Goal: Complete application form: Complete application form

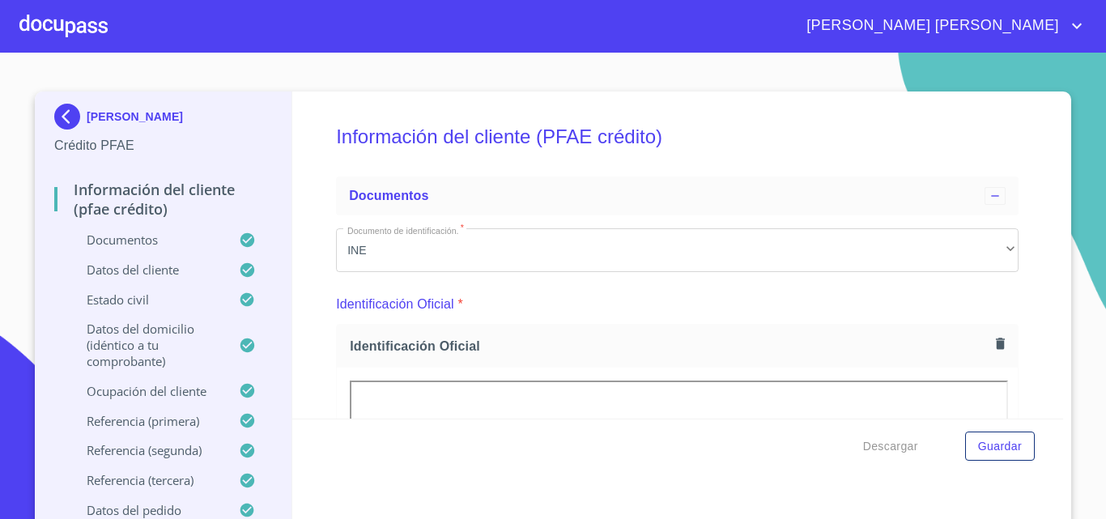
scroll to position [1900, 0]
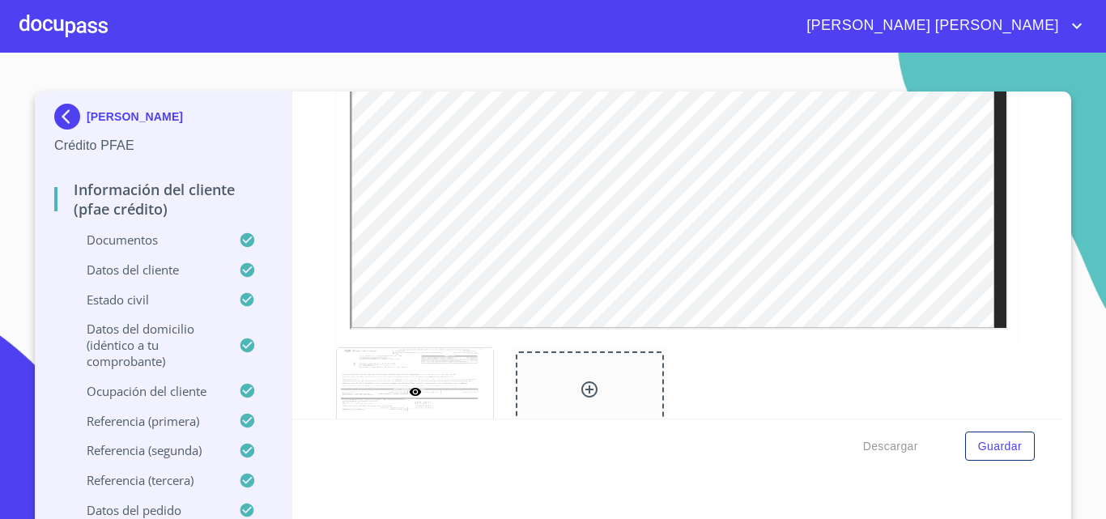
click at [76, 29] on div at bounding box center [63, 26] width 88 height 52
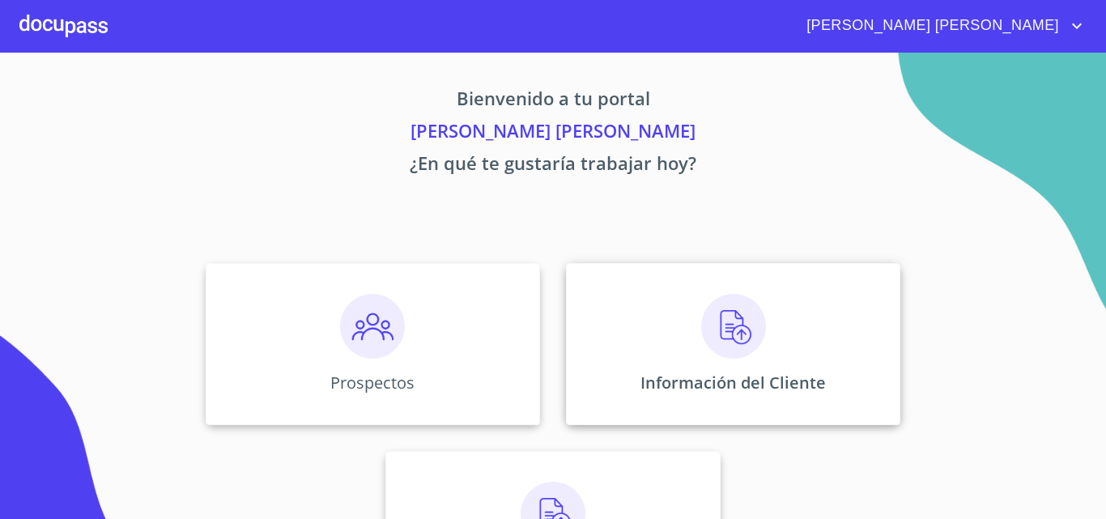
click at [747, 354] on img at bounding box center [733, 326] width 65 height 65
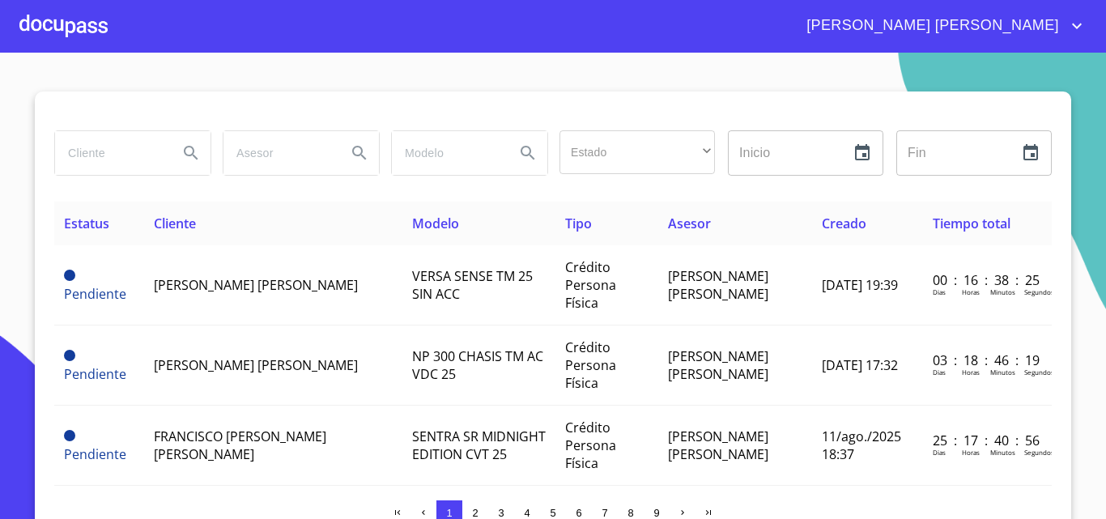
click at [99, 156] on input "search" at bounding box center [110, 153] width 110 height 44
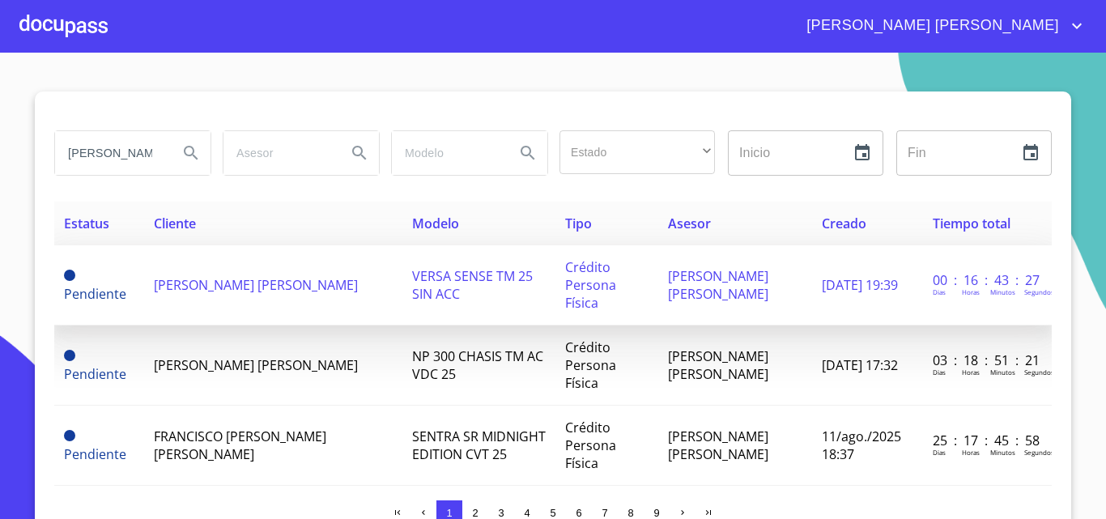
type input "[PERSON_NAME]"
click at [262, 302] on td "[PERSON_NAME] [PERSON_NAME]" at bounding box center [273, 285] width 258 height 80
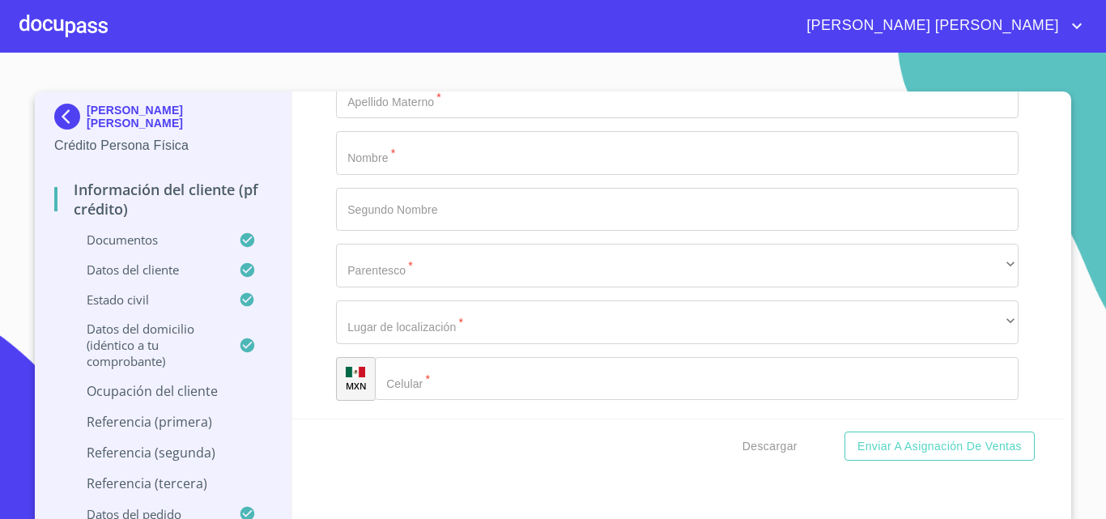
scroll to position [9138, 0]
type input "a"
type input "AGUILAR"
type input "MADRIGAL"
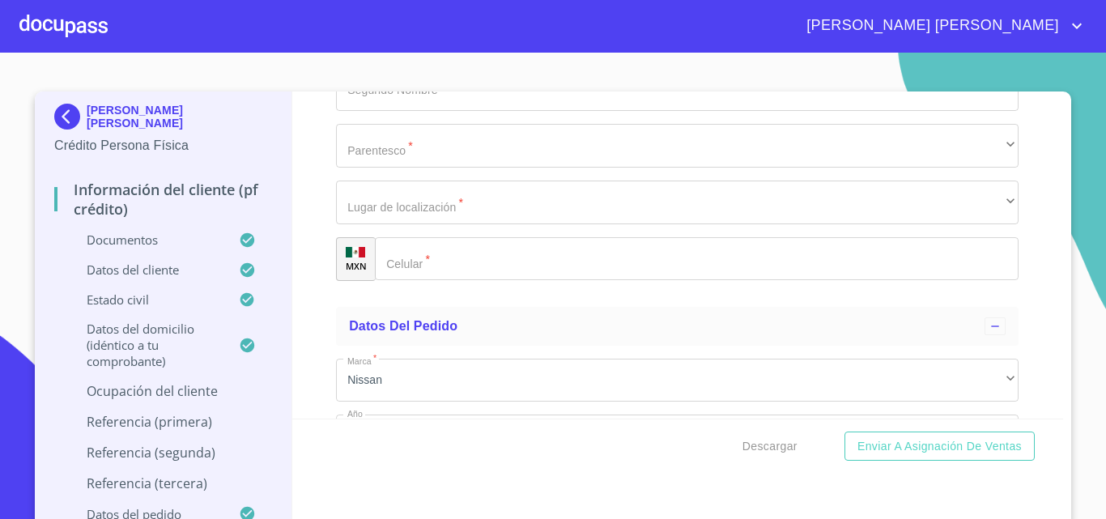
type input "[PERSON_NAME]"
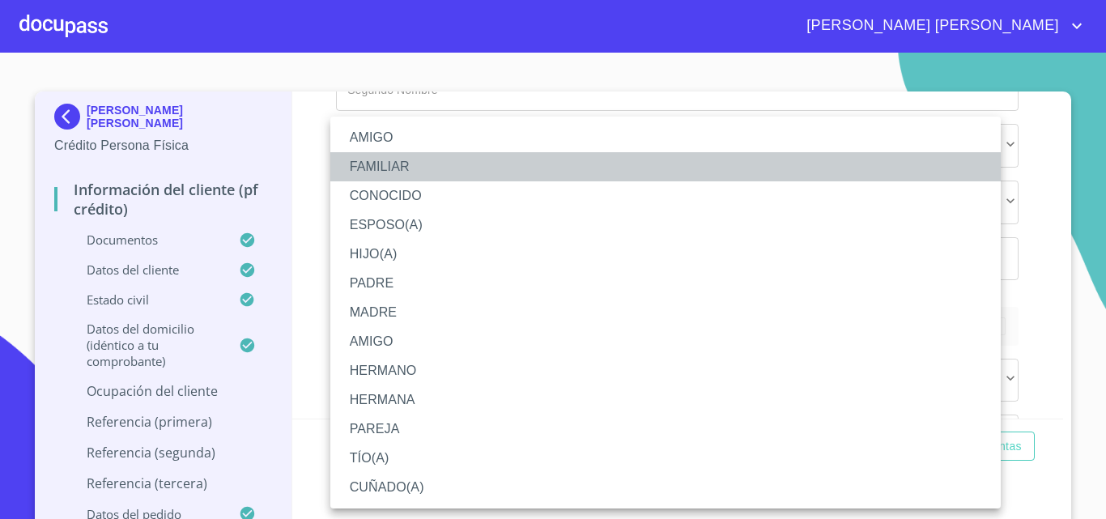
click at [400, 160] on li "FAMILIAR" at bounding box center [665, 166] width 671 height 29
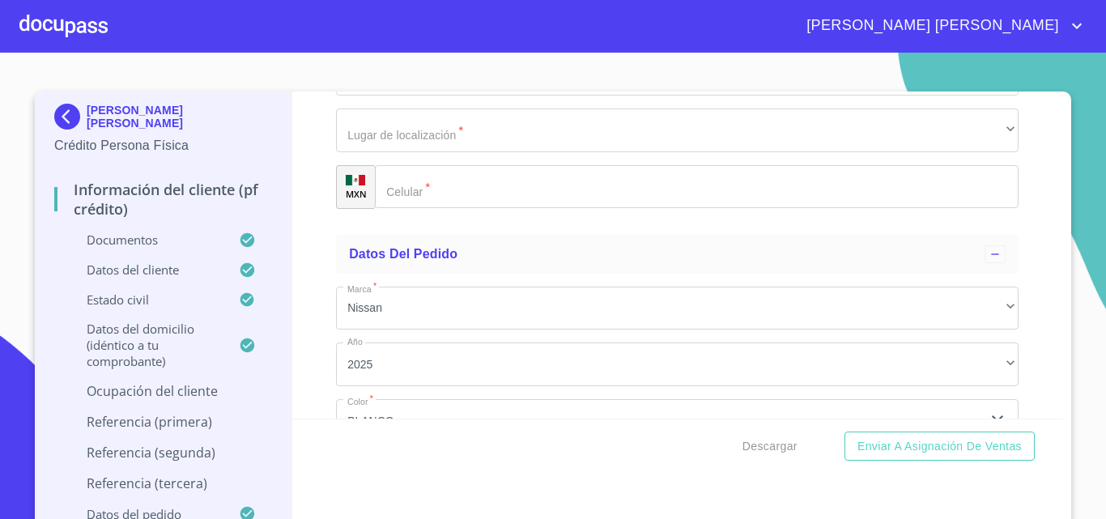
scroll to position [9300, 0]
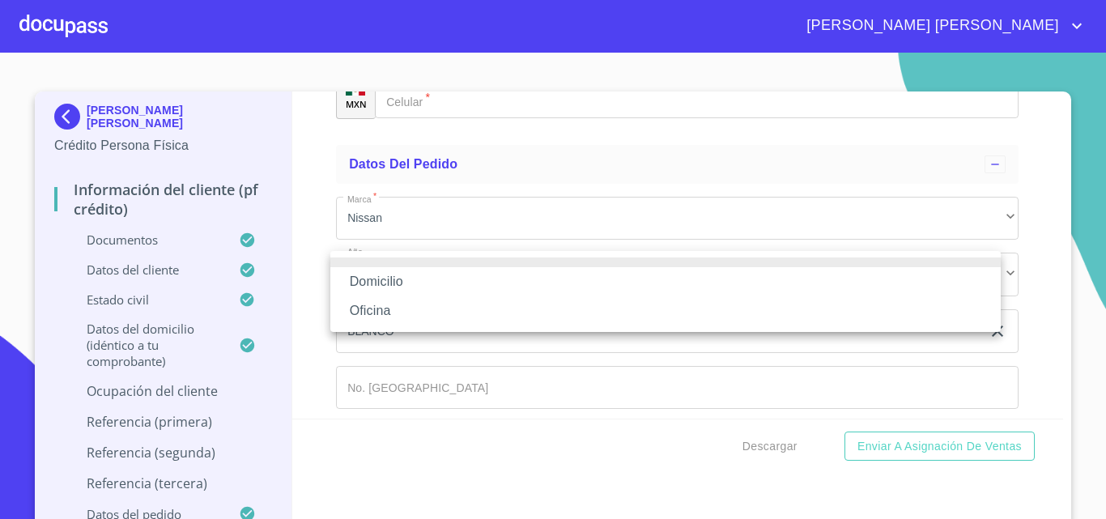
click at [398, 308] on li "Oficina" at bounding box center [665, 310] width 671 height 29
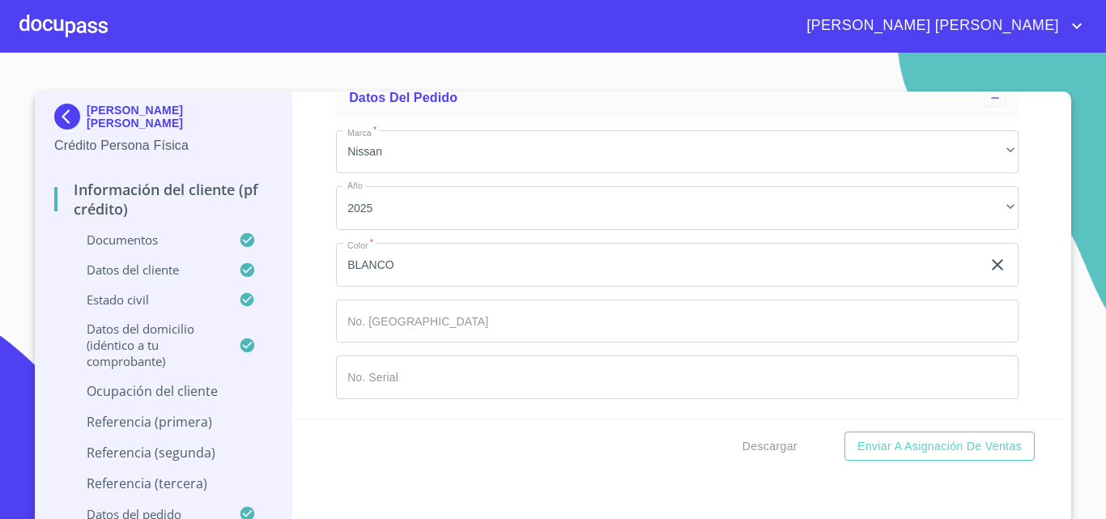
scroll to position [9543, 0]
type input "[PHONE_NUMBER]"
type input "CHAVEZ"
type input "[PERSON_NAME]"
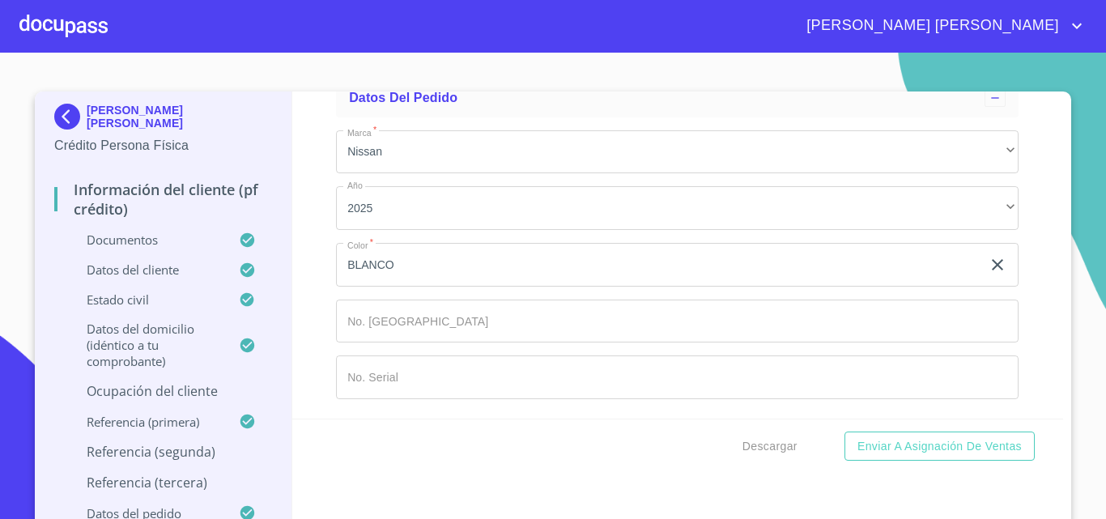
type input "[PERSON_NAME]"
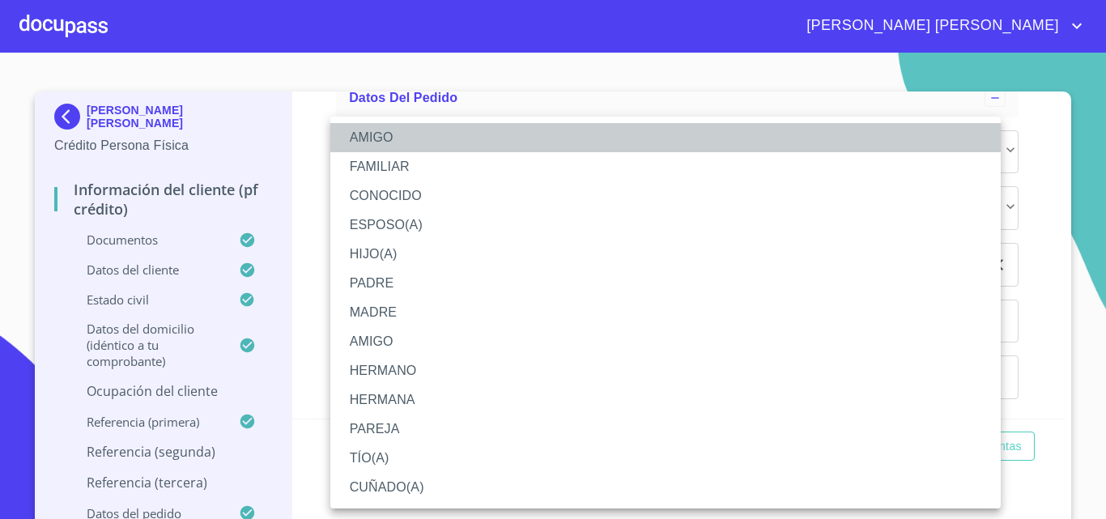
click at [382, 138] on li "AMIGO" at bounding box center [665, 137] width 671 height 29
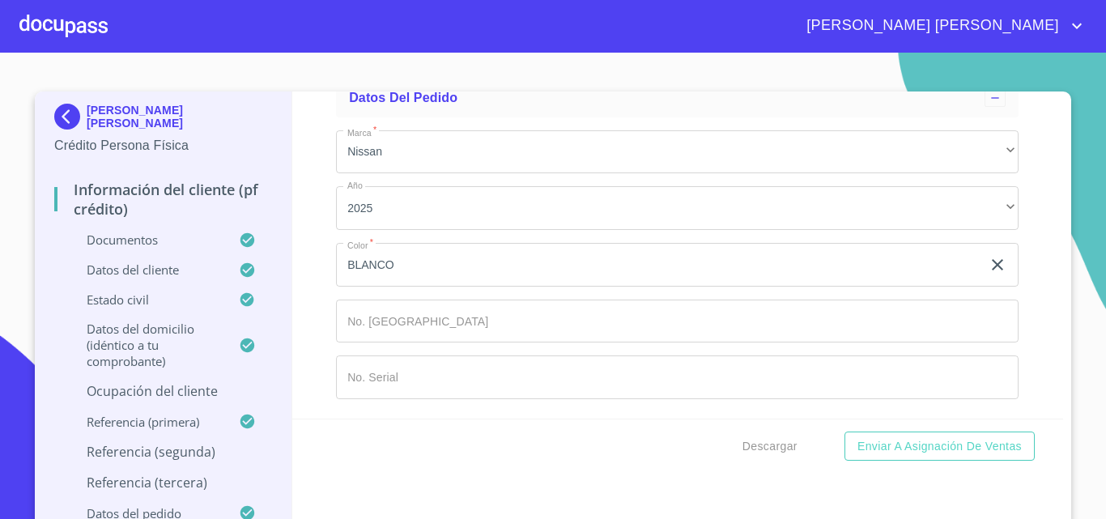
scroll to position [9774, 0]
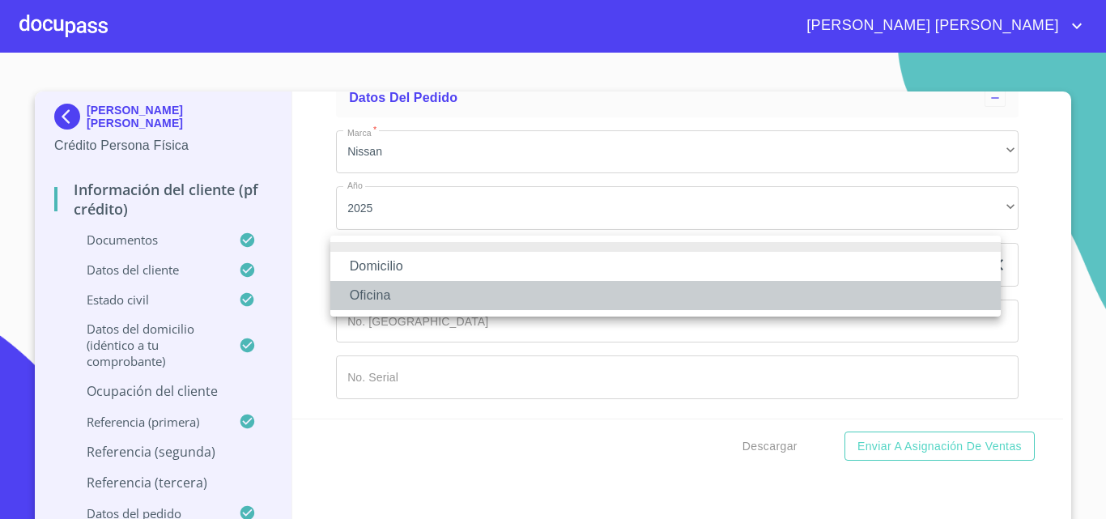
click at [394, 300] on li "Oficina" at bounding box center [665, 295] width 671 height 29
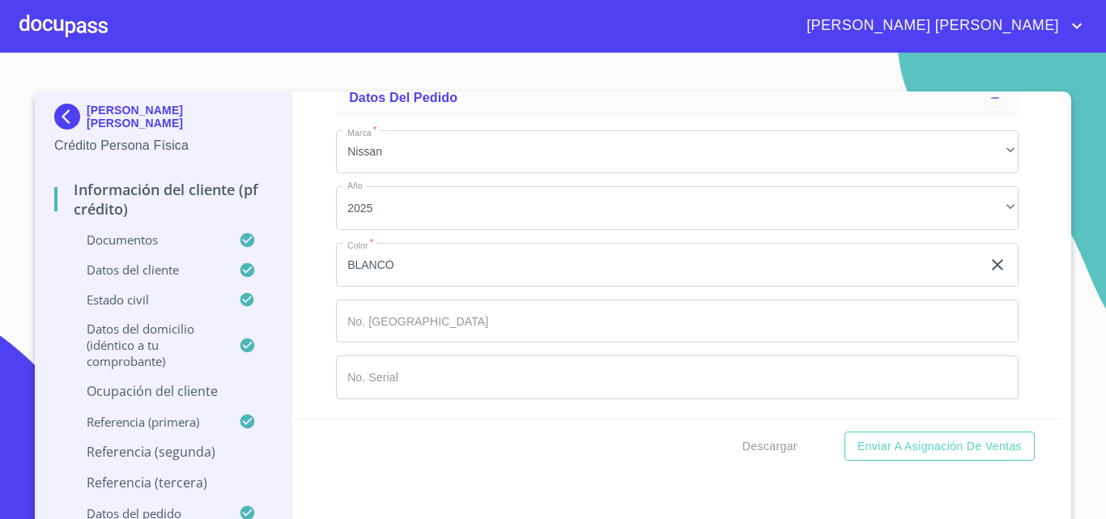
type input "[PHONE_NUMBER]"
type input "[PERSON_NAME]"
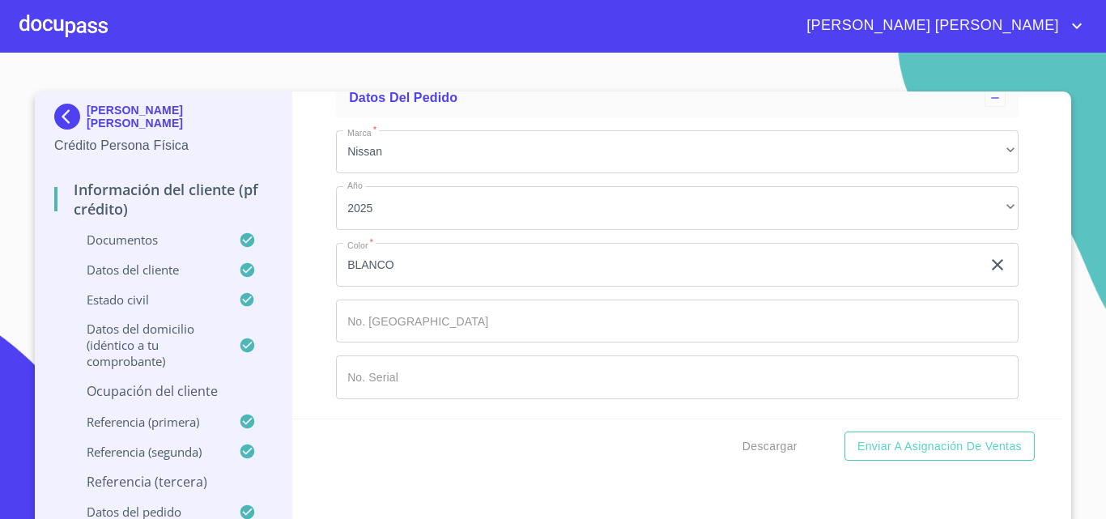
scroll to position [10009, 0]
type input "[PERSON_NAME]"
type input "VICTORIA"
type input "[PERSON_NAME]"
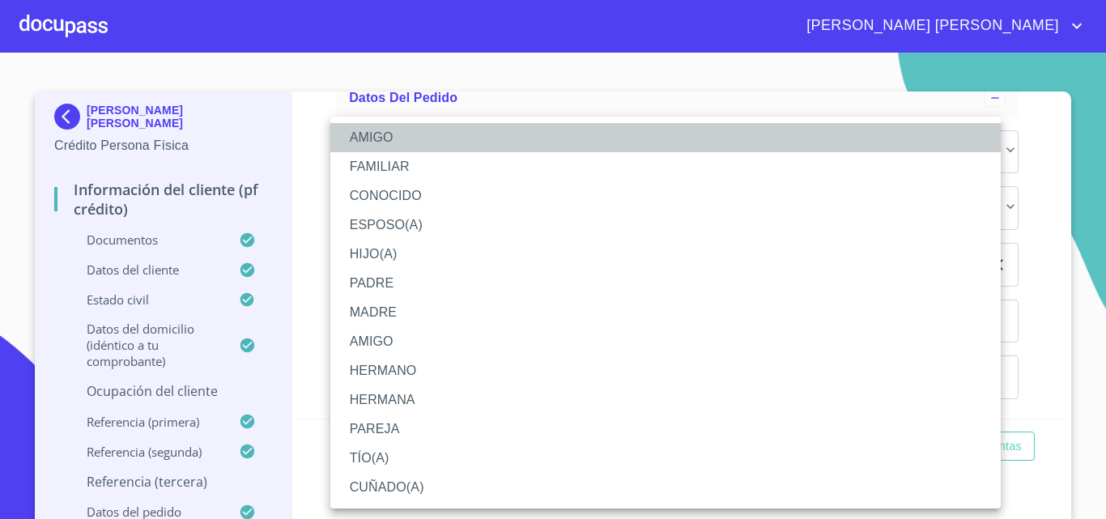
click at [394, 143] on li "AMIGO" at bounding box center [665, 137] width 671 height 29
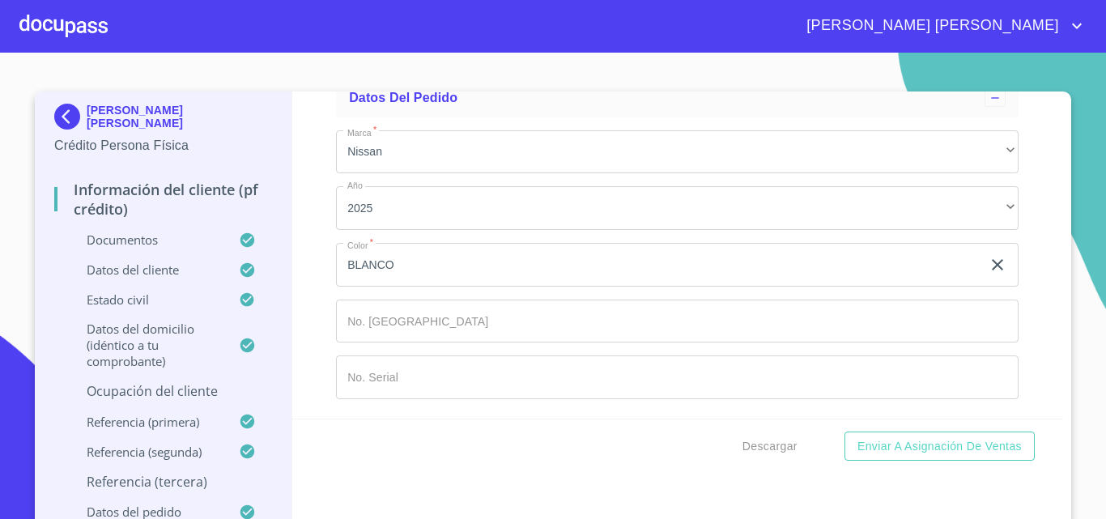
scroll to position [10234, 0]
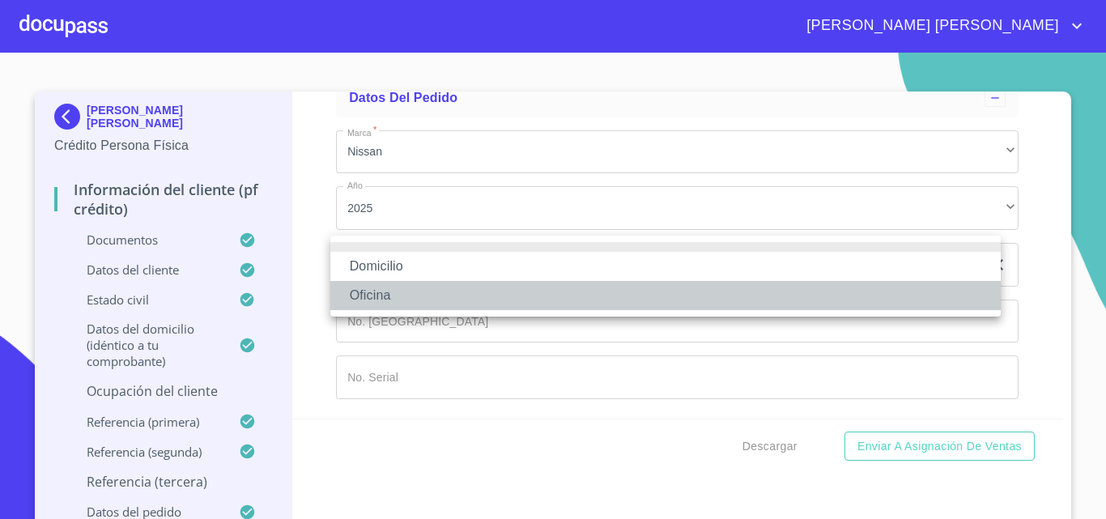
click at [386, 293] on li "Oficina" at bounding box center [665, 295] width 671 height 29
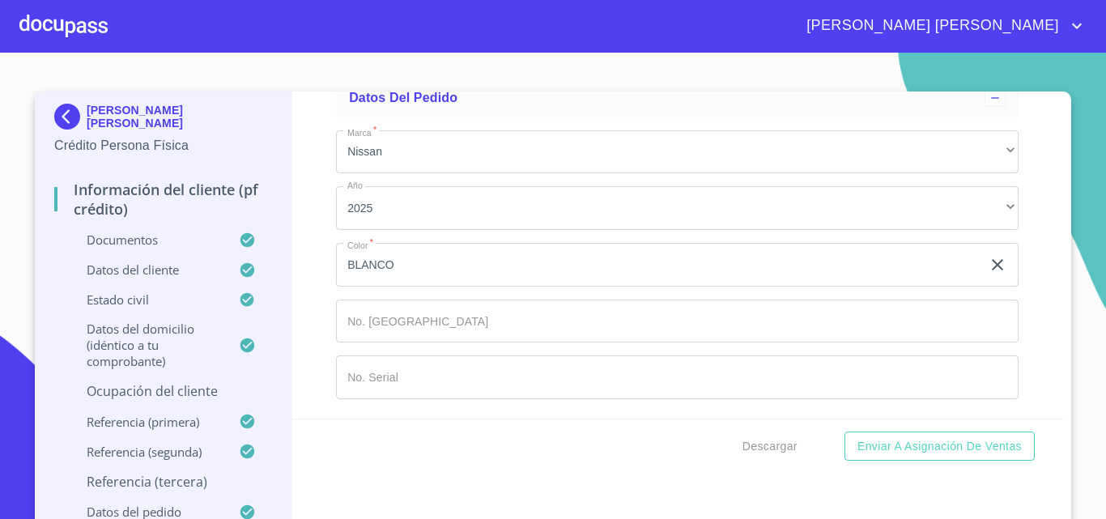
click at [459, 53] on input "Documento de identificación.   *" at bounding box center [697, 31] width 644 height 44
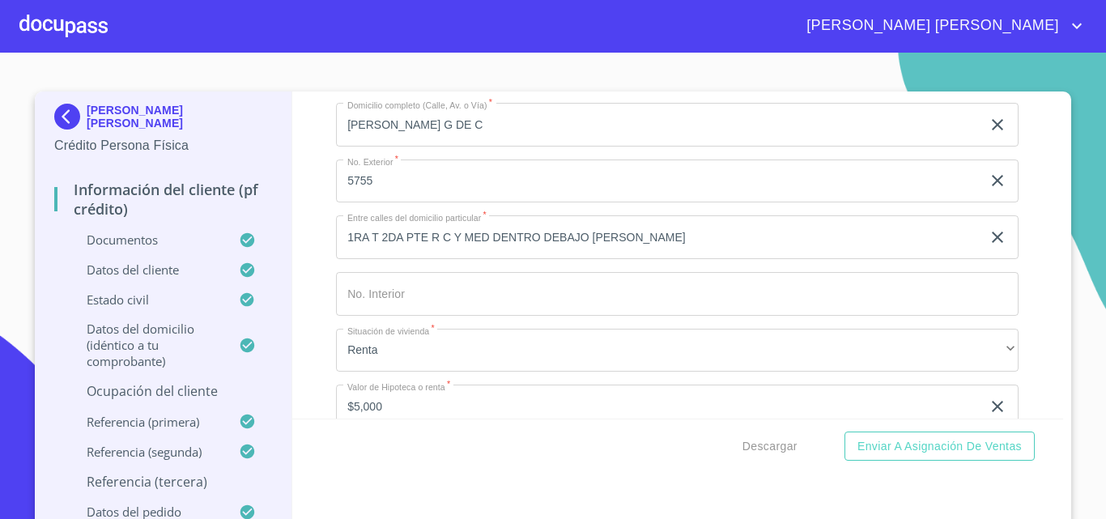
scroll to position [5455, 0]
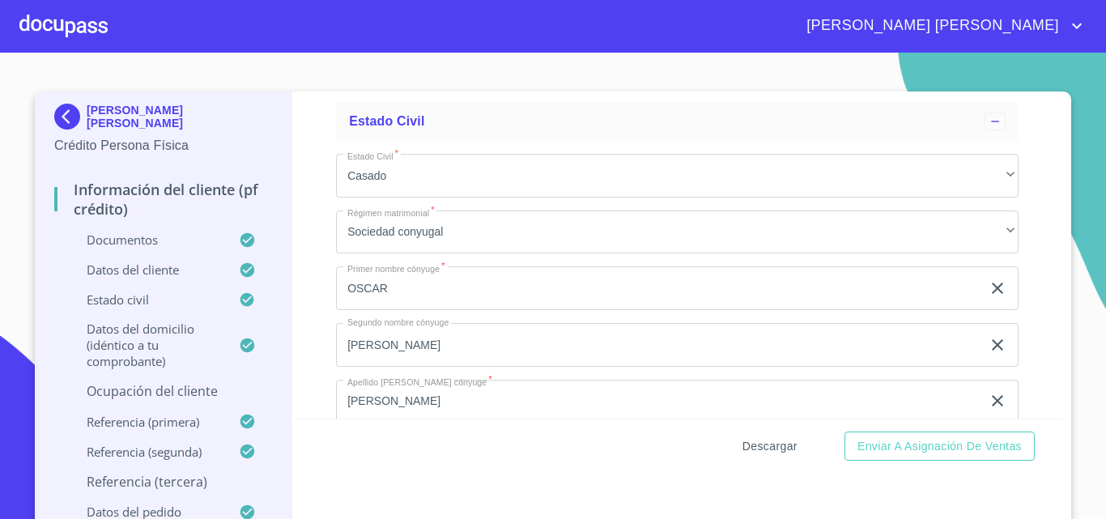
type input "[PHONE_NUMBER]"
click at [757, 446] on span "Descargar" at bounding box center [770, 447] width 55 height 20
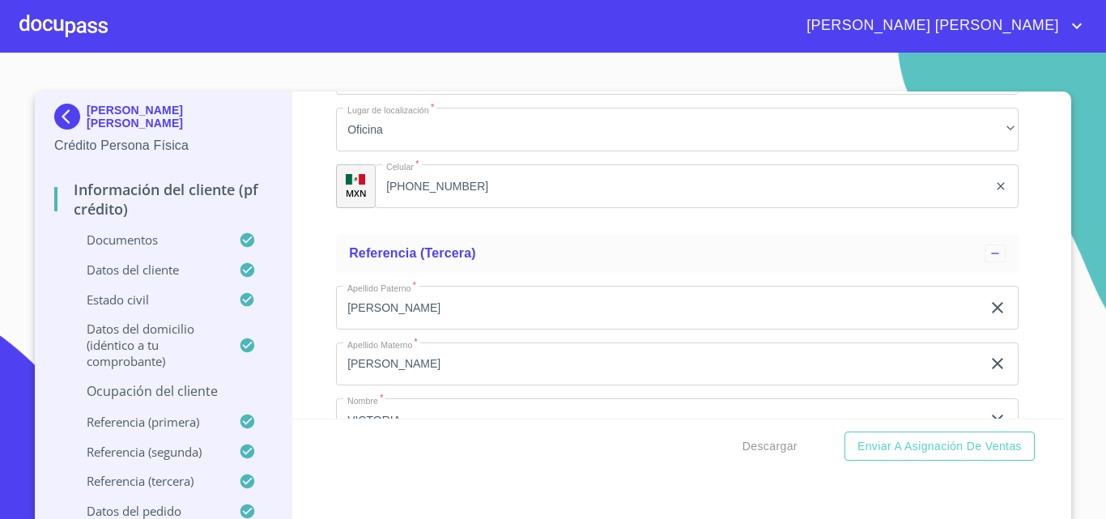
scroll to position [8780, 0]
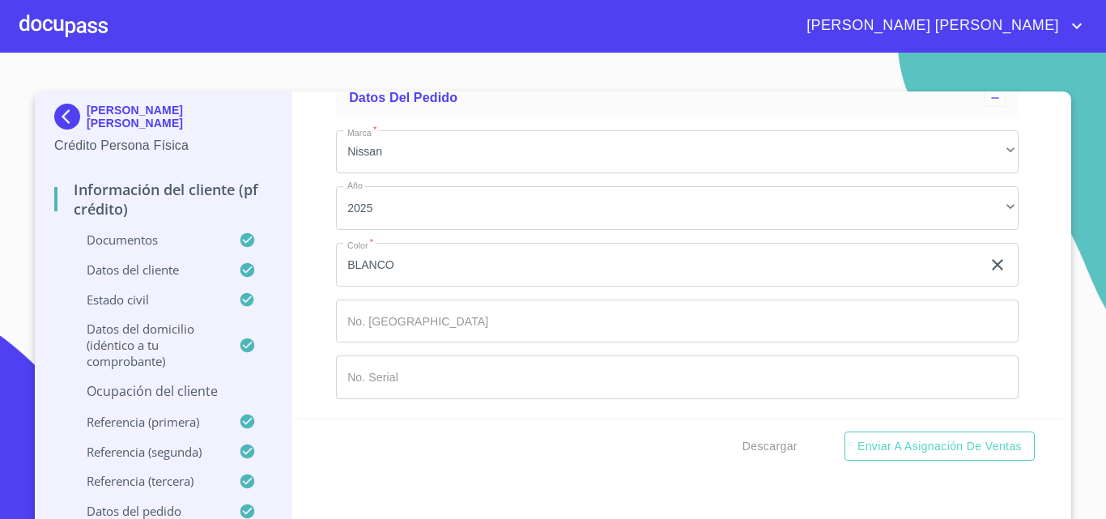
scroll to position [10488, 0]
type input "[PERSON_NAME]"
click at [765, 454] on span "Descargar" at bounding box center [770, 447] width 55 height 20
click at [955, 464] on div "Descargar Enviar a Asignación de Ventas" at bounding box center [678, 446] width 772 height 55
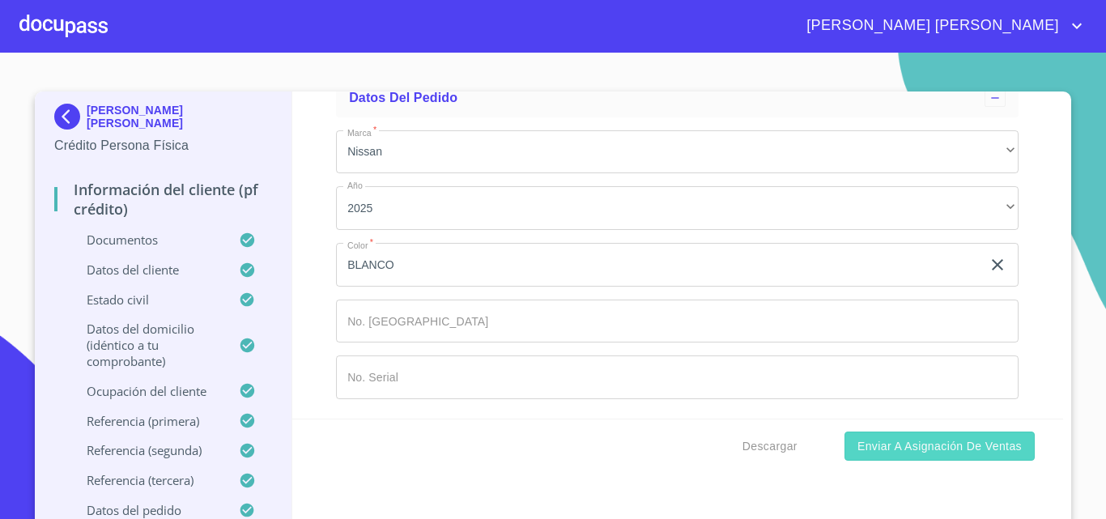
click at [955, 456] on button "Enviar a Asignación de Ventas" at bounding box center [940, 447] width 190 height 30
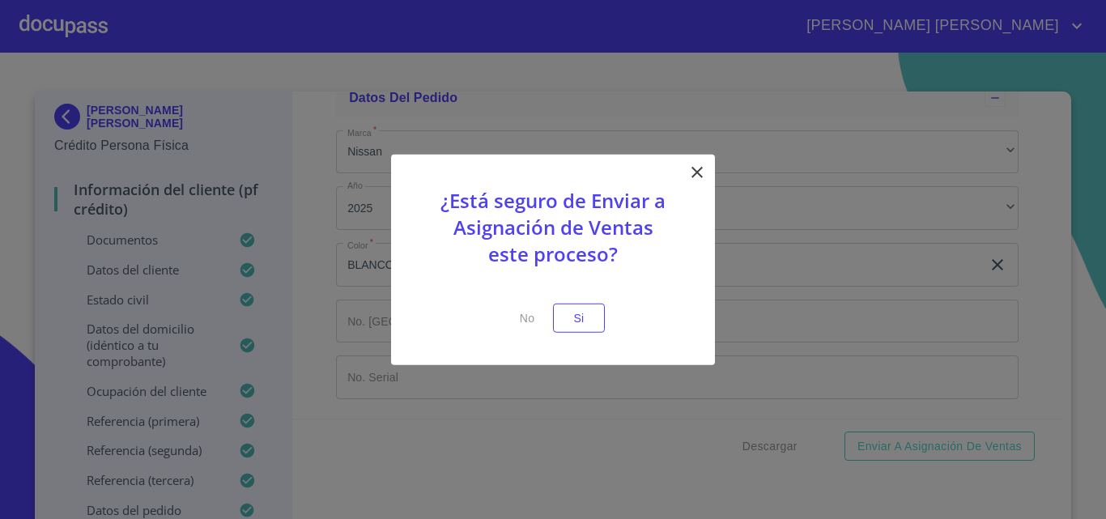
click at [698, 174] on icon at bounding box center [697, 171] width 19 height 19
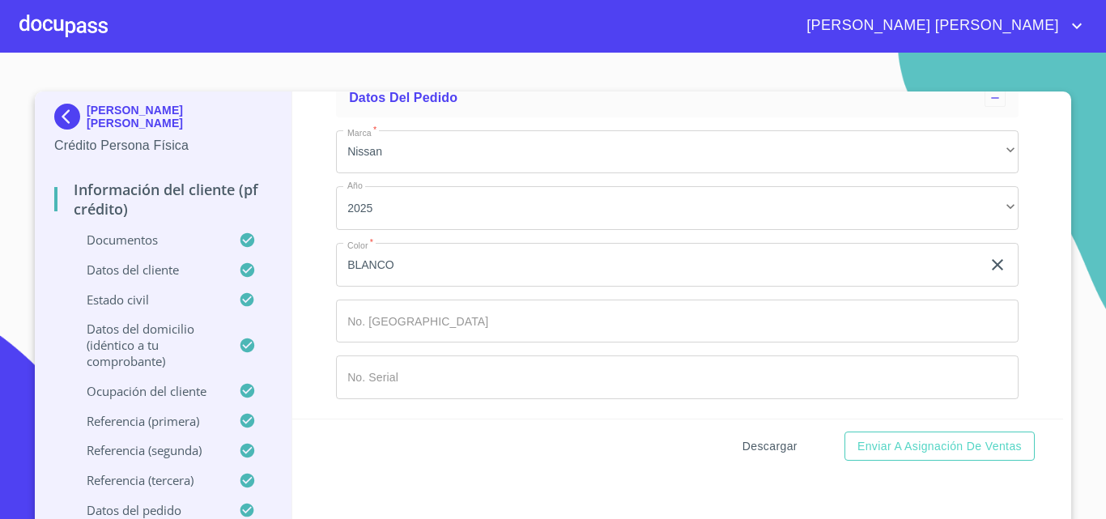
click at [760, 442] on span "Descargar" at bounding box center [770, 447] width 55 height 20
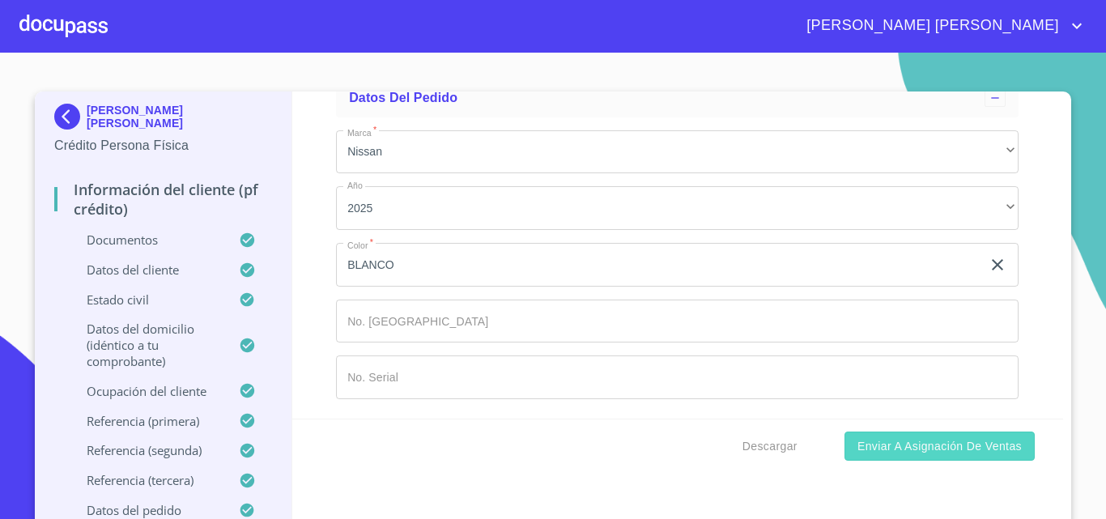
click at [930, 443] on span "Enviar a Asignación de Ventas" at bounding box center [940, 447] width 164 height 20
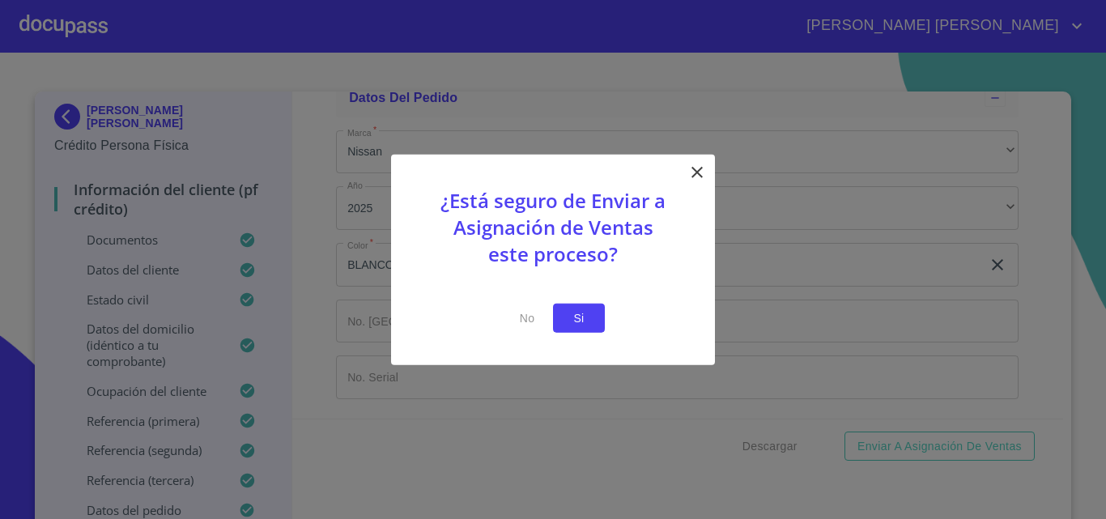
click at [582, 313] on span "Si" at bounding box center [579, 318] width 26 height 20
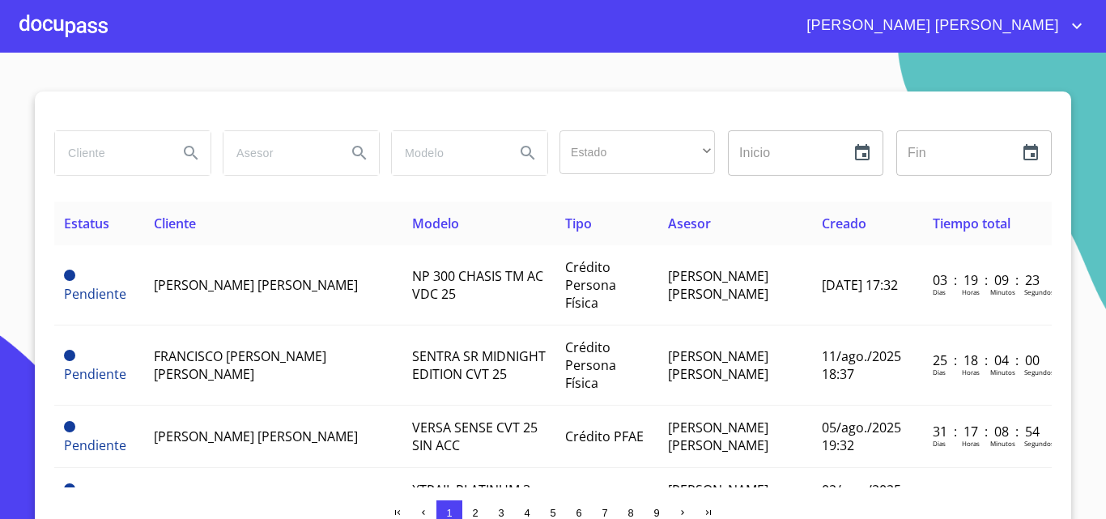
click at [99, 151] on input "search" at bounding box center [110, 153] width 110 height 44
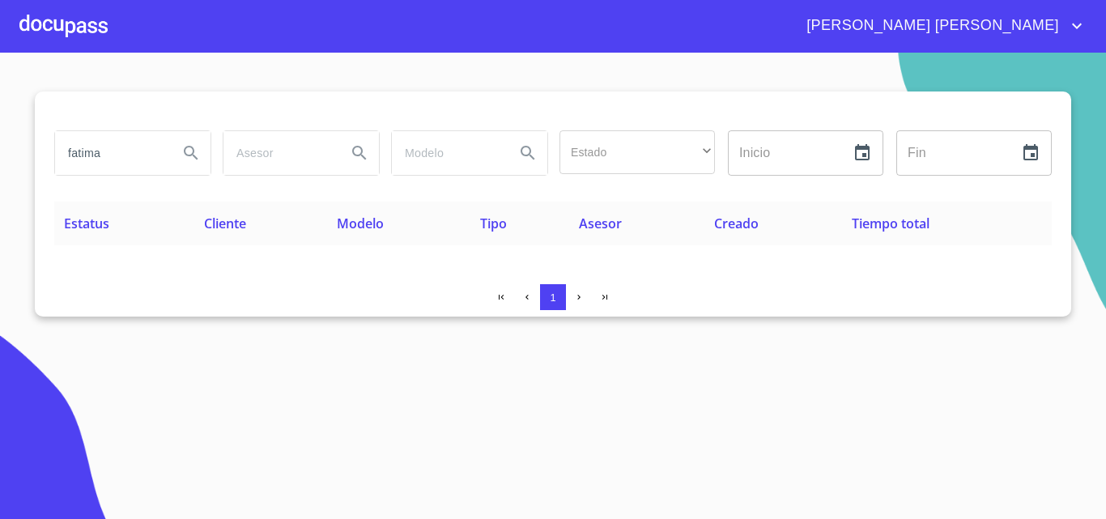
click at [136, 154] on input "fatima" at bounding box center [110, 153] width 110 height 44
type input "f"
type input "[PERSON_NAME]"
click at [191, 151] on icon "Search" at bounding box center [190, 152] width 19 height 19
